Goal: Use online tool/utility: Utilize a website feature to perform a specific function

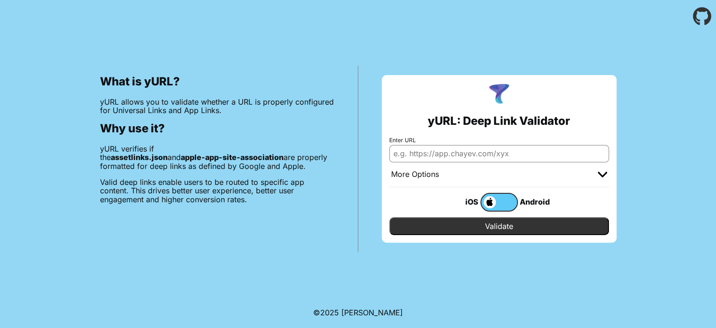
drag, startPoint x: 0, startPoint y: 0, endPoint x: 423, endPoint y: 154, distance: 450.0
click at [422, 155] on input "Enter URL" at bounding box center [499, 153] width 220 height 17
paste input "[DOMAIN_NAME]"
type input "[DOMAIN_NAME]"
click at [499, 223] on input "Validate" at bounding box center [499, 226] width 220 height 18
